Goal: Task Accomplishment & Management: Manage account settings

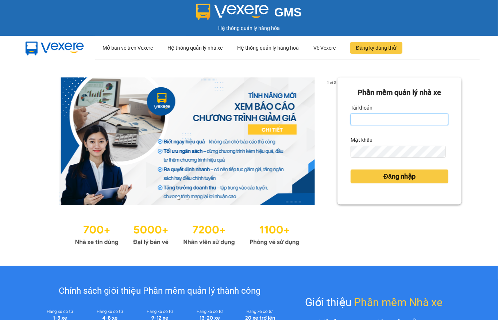
click at [374, 120] on input "Tài khoản" at bounding box center [400, 119] width 98 height 12
type input "thuytien.lienhung"
click at [375, 161] on form "Phần mềm quản lý nhà xe Tài khoản thuytien.lienhung Mật khẩu Đăng nhập" at bounding box center [400, 141] width 98 height 108
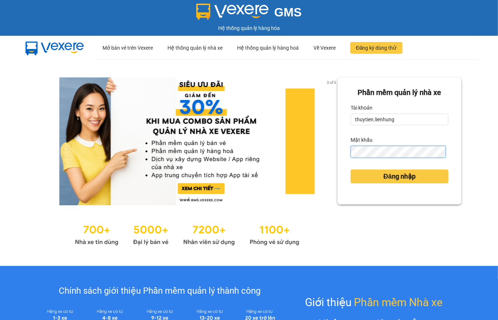
click at [351, 169] on button "Đăng nhập" at bounding box center [400, 176] width 98 height 14
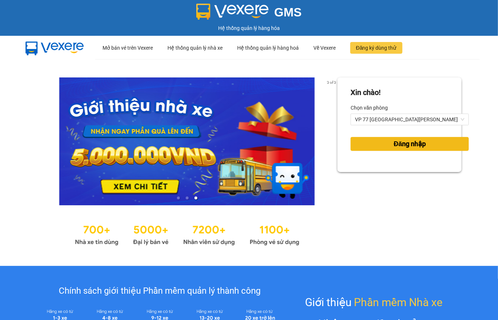
click at [394, 146] on span "Đăng nhập" at bounding box center [410, 144] width 32 height 10
